Goal: Information Seeking & Learning: Learn about a topic

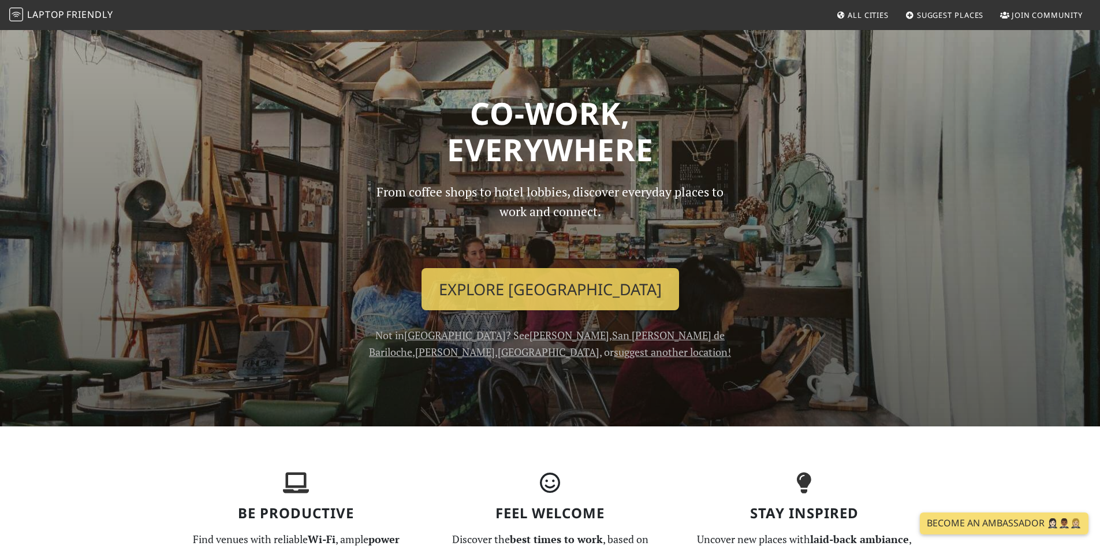
drag, startPoint x: 190, startPoint y: 312, endPoint x: 185, endPoint y: 320, distance: 9.1
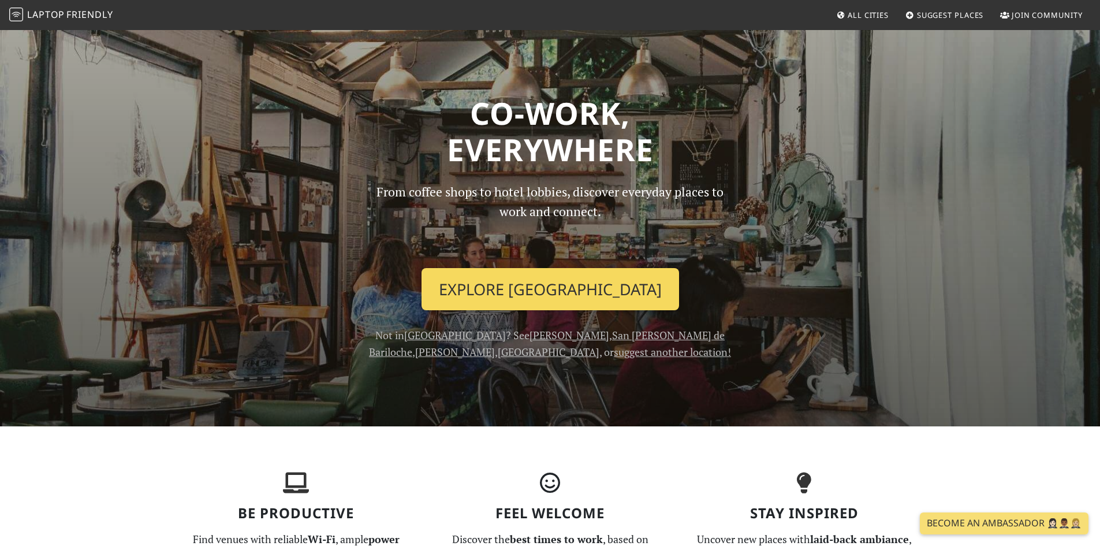
drag, startPoint x: 185, startPoint y: 320, endPoint x: 554, endPoint y: 273, distance: 371.9
click at [554, 273] on link "Explore Buenos Aires" at bounding box center [549, 289] width 257 height 43
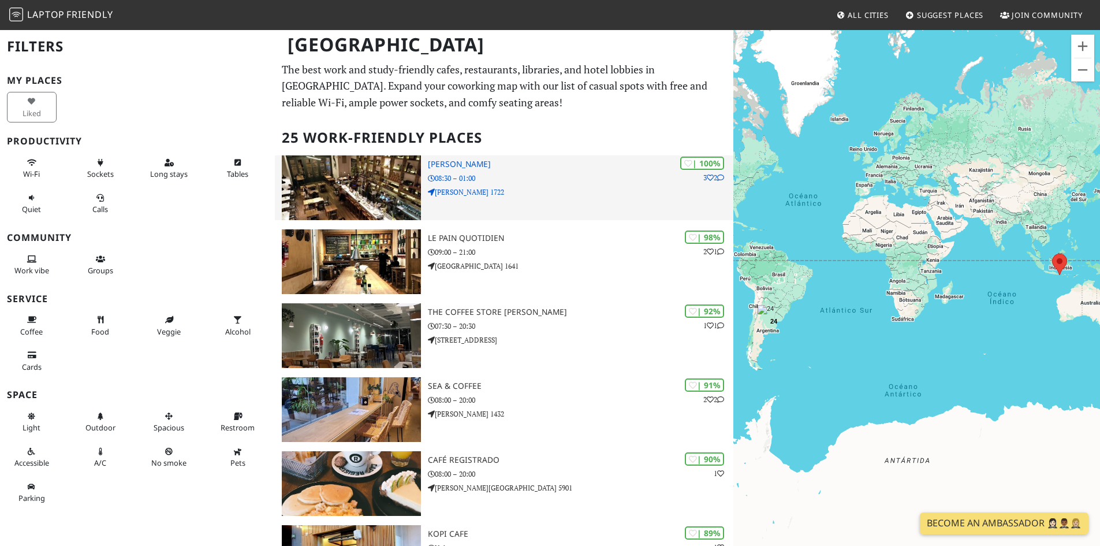
click at [360, 186] on img at bounding box center [351, 187] width 139 height 65
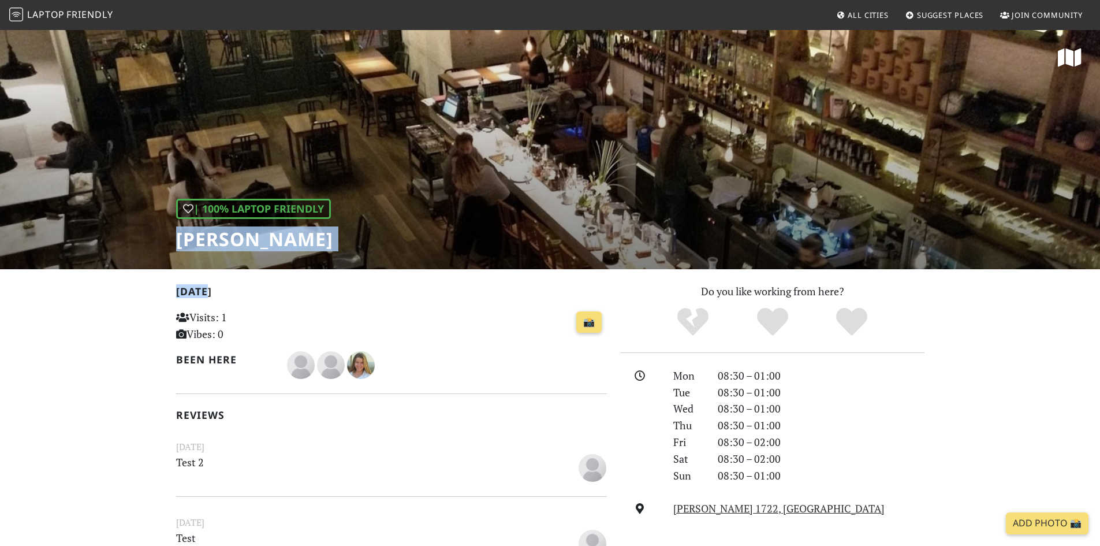
click at [446, 295] on h2 "Today" at bounding box center [391, 293] width 431 height 17
click at [519, 217] on div "| 100% Laptop Friendly BRANDON" at bounding box center [550, 149] width 1100 height 240
drag, startPoint x: 519, startPoint y: 217, endPoint x: 480, endPoint y: 158, distance: 71.3
click at [480, 158] on div "| 100% Laptop Friendly BRANDON" at bounding box center [550, 149] width 1100 height 240
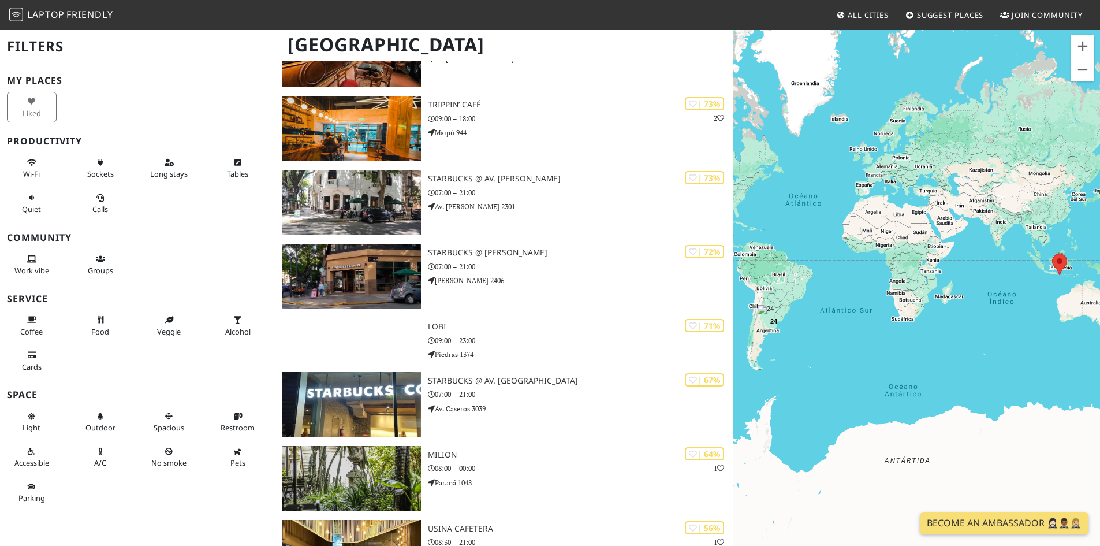
scroll to position [924, 0]
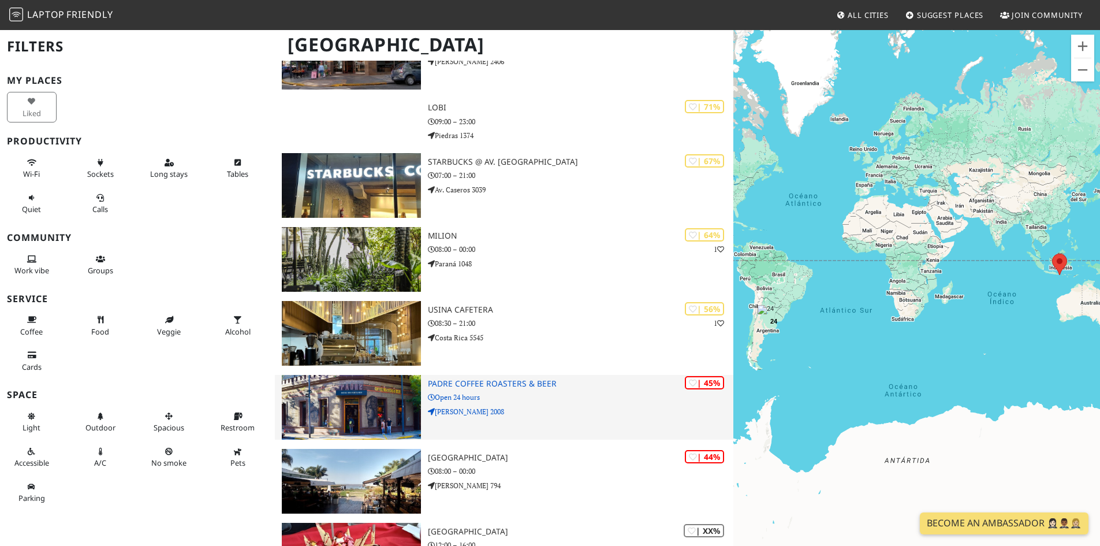
drag, startPoint x: 484, startPoint y: 412, endPoint x: 455, endPoint y: 436, distance: 38.1
